Goal: Find specific page/section: Find specific page/section

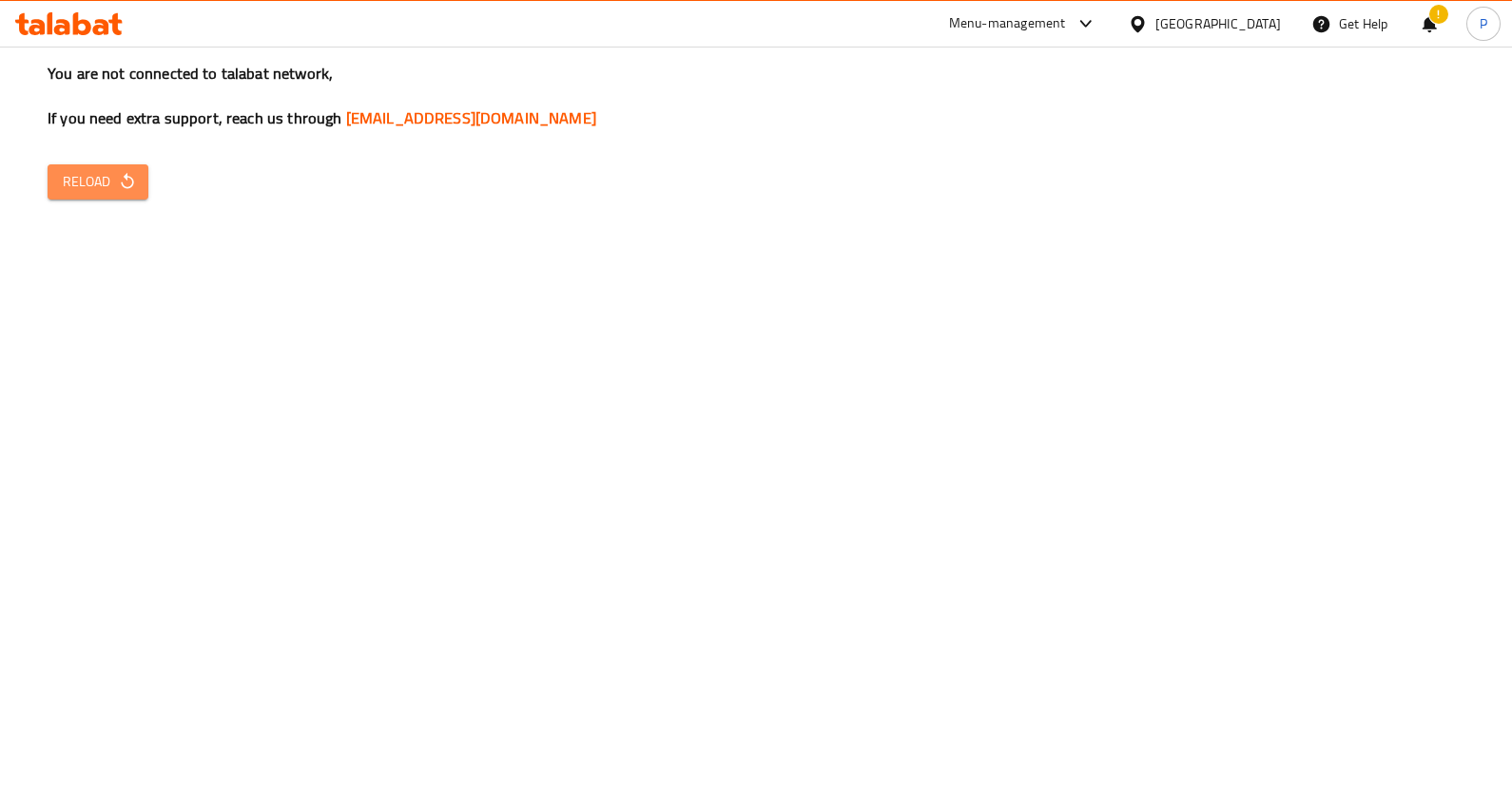
click at [106, 177] on span "Reload" at bounding box center [98, 182] width 71 height 24
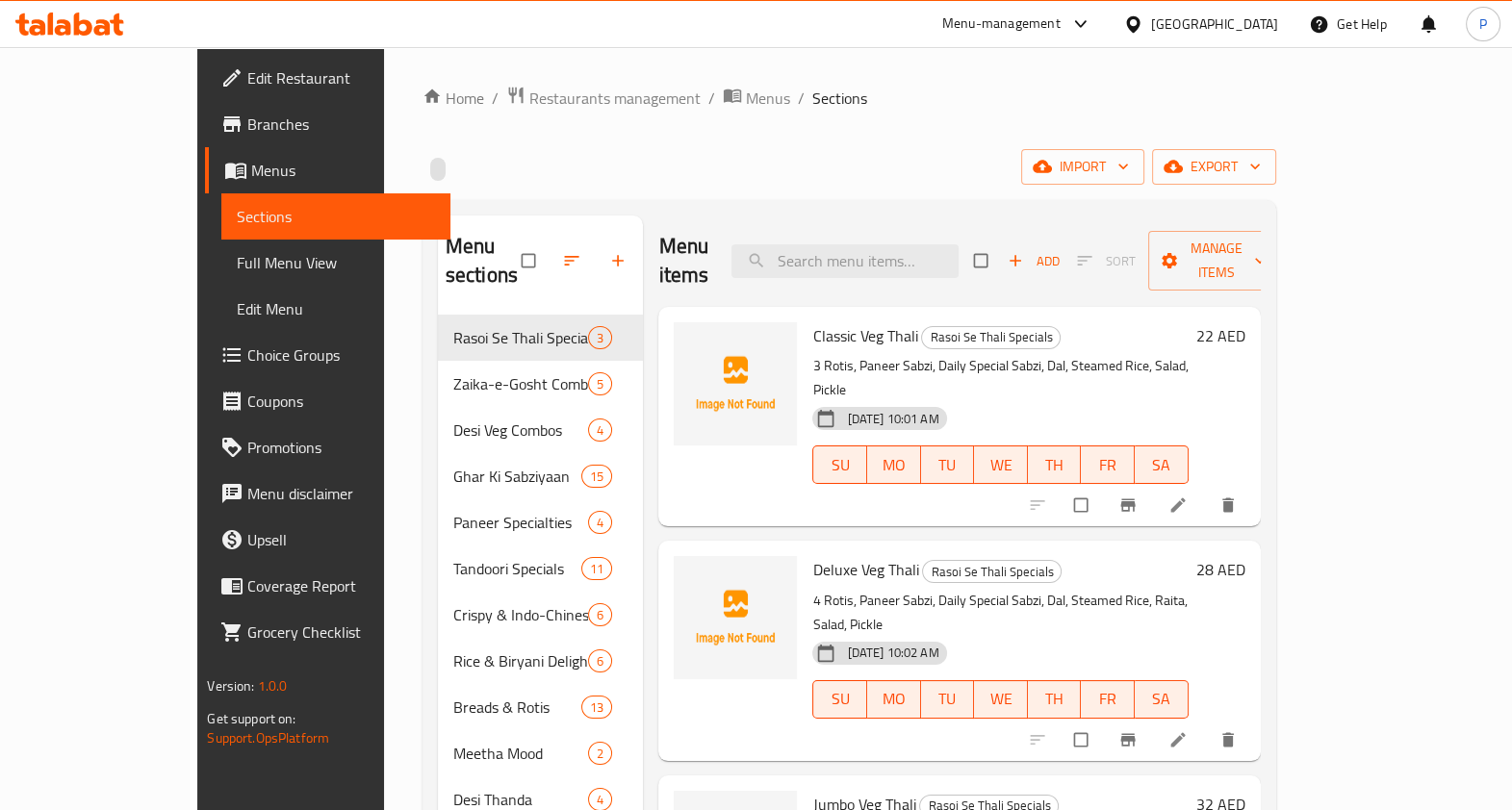
click at [1034, 21] on div "Menu-management" at bounding box center [1001, 24] width 118 height 23
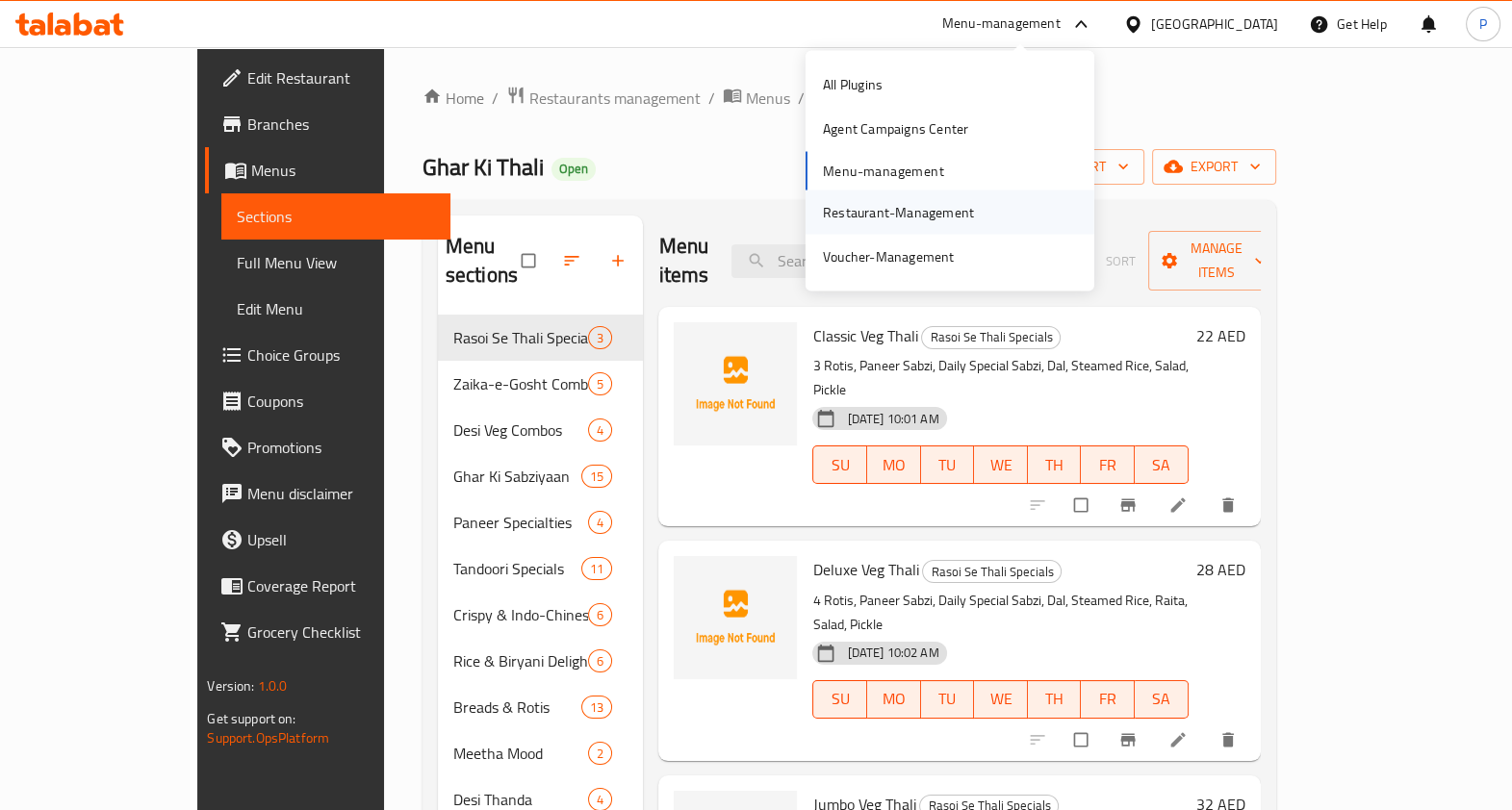
click at [858, 228] on div "Restaurant-Management" at bounding box center [898, 211] width 182 height 44
